Goal: Navigation & Orientation: Go to known website

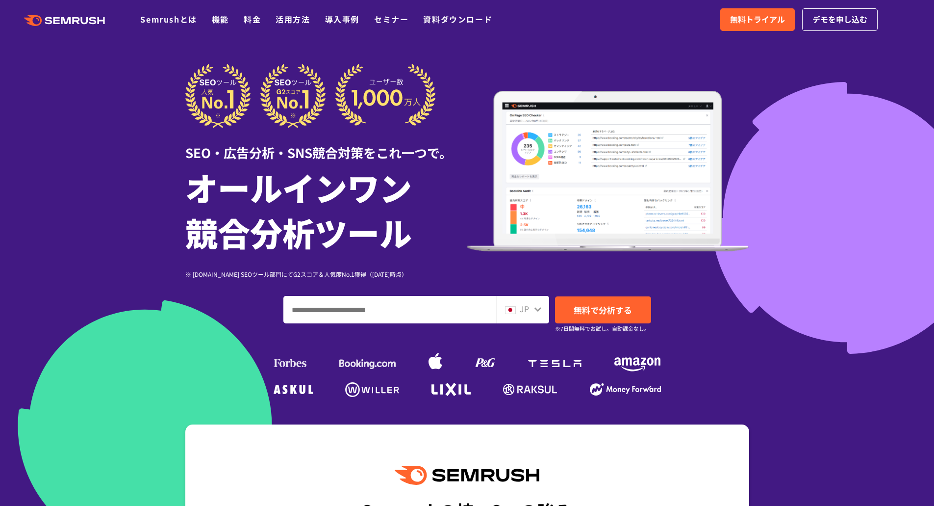
drag, startPoint x: 0, startPoint y: 0, endPoint x: 399, endPoint y: 144, distance: 424.0
click at [399, 144] on div "SEO・広告分析・SNS競合対策をこれ一つで。" at bounding box center [326, 145] width 282 height 34
click at [87, 18] on icon ".cls {fill: #FF642D;}" at bounding box center [65, 20] width 111 height 11
